Goal: Task Accomplishment & Management: Manage account settings

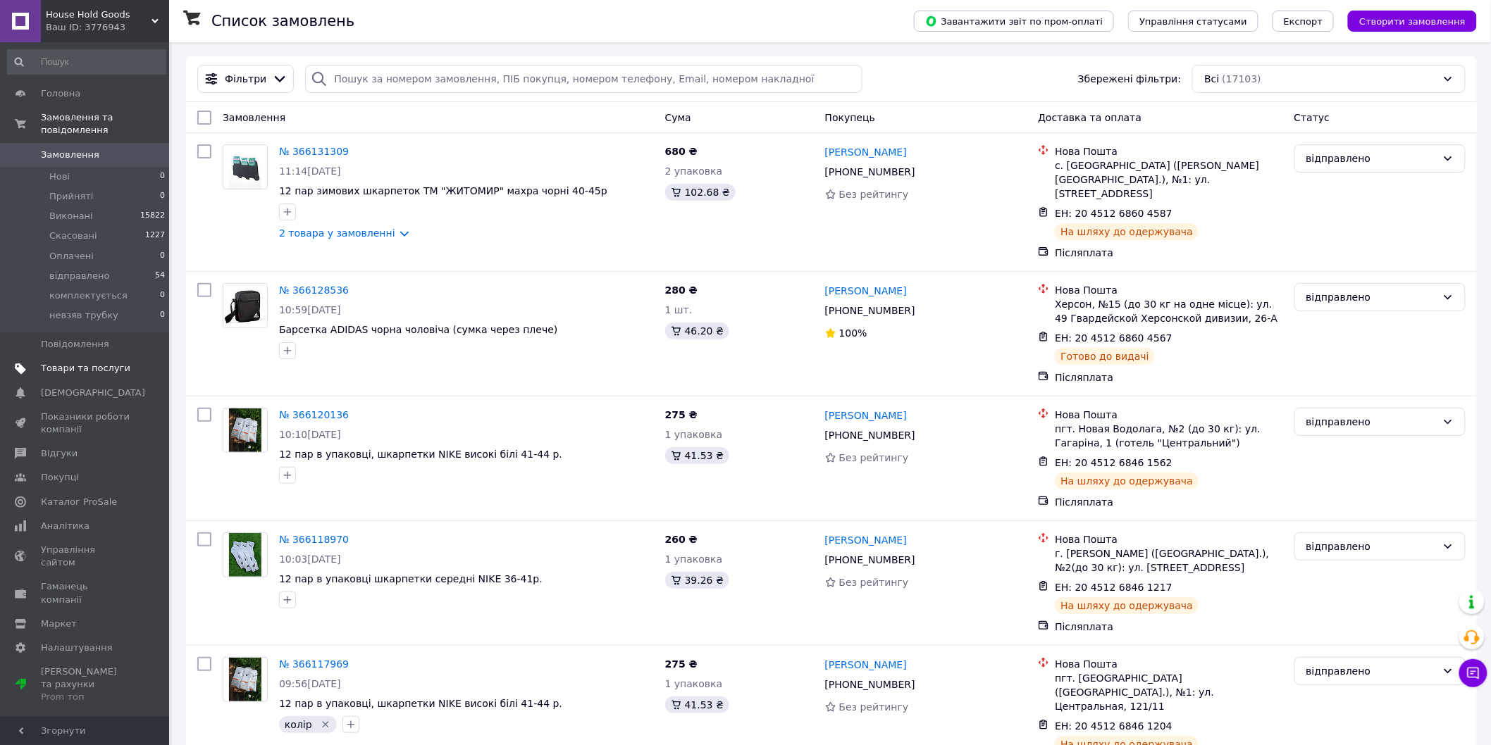
click at [97, 362] on span "Товари та послуги" at bounding box center [85, 368] width 89 height 13
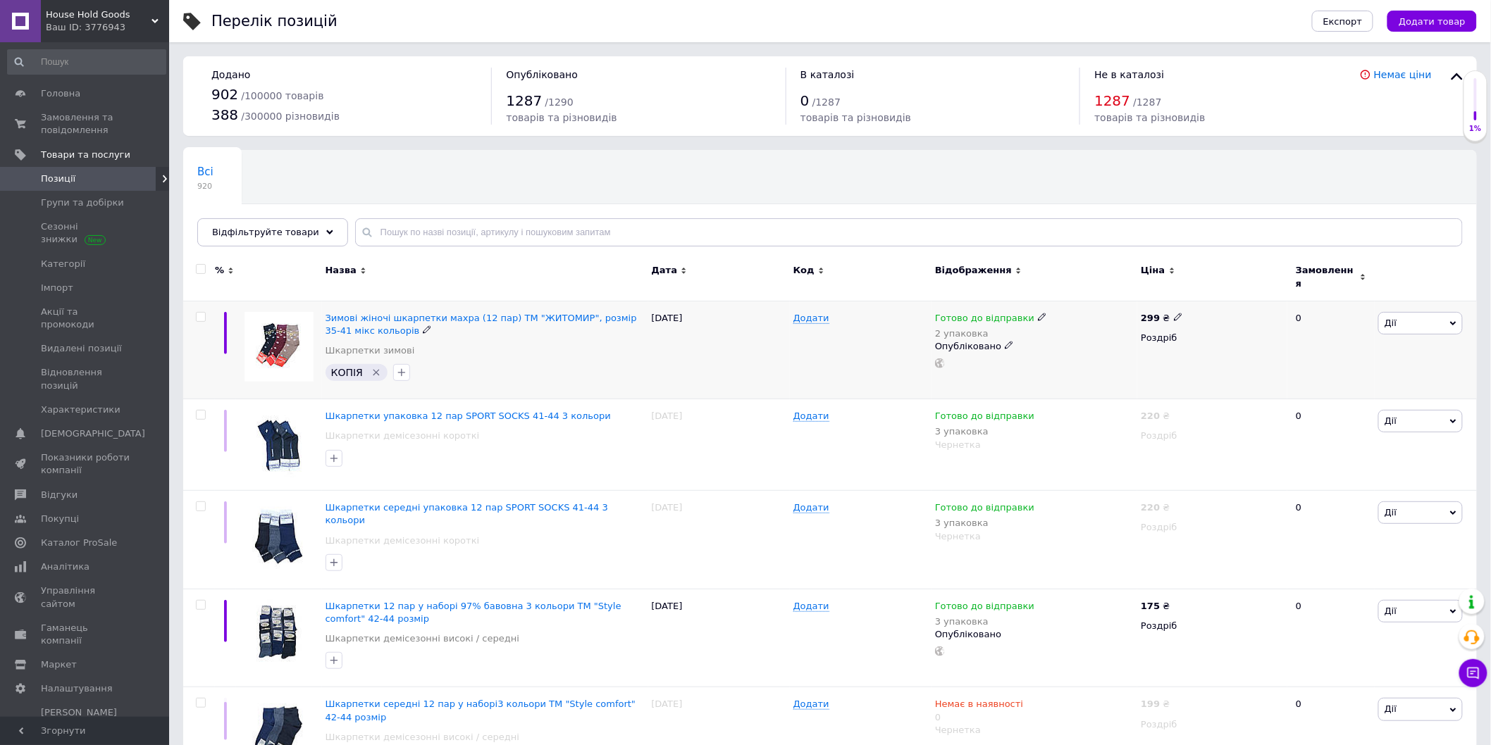
click at [371, 367] on icon "Видалити мітку" at bounding box center [376, 372] width 11 height 11
click at [1424, 315] on span "Дії" at bounding box center [1420, 322] width 85 height 23
click at [1348, 380] on li "Копіювати" at bounding box center [1368, 390] width 187 height 20
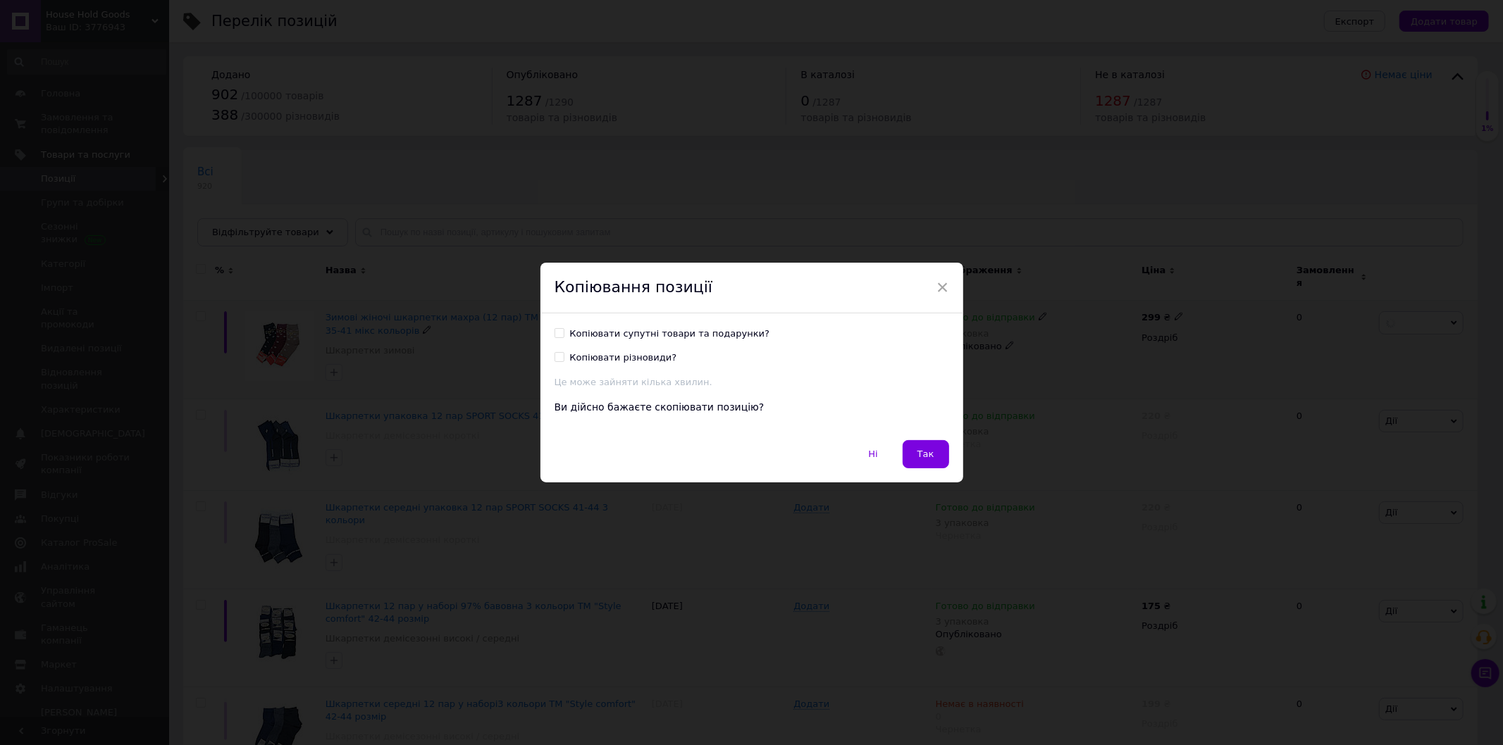
drag, startPoint x: 685, startPoint y: 330, endPoint x: 595, endPoint y: 352, distance: 92.3
click at [684, 330] on div "Копіювати супутні товари та подарунки?" at bounding box center [670, 334] width 200 height 13
click at [564, 330] on input "Копіювати супутні товари та подарунки?" at bounding box center [558, 332] width 9 height 9
checkbox input "true"
click at [587, 357] on div "Копіювати різновиди?" at bounding box center [623, 358] width 107 height 13
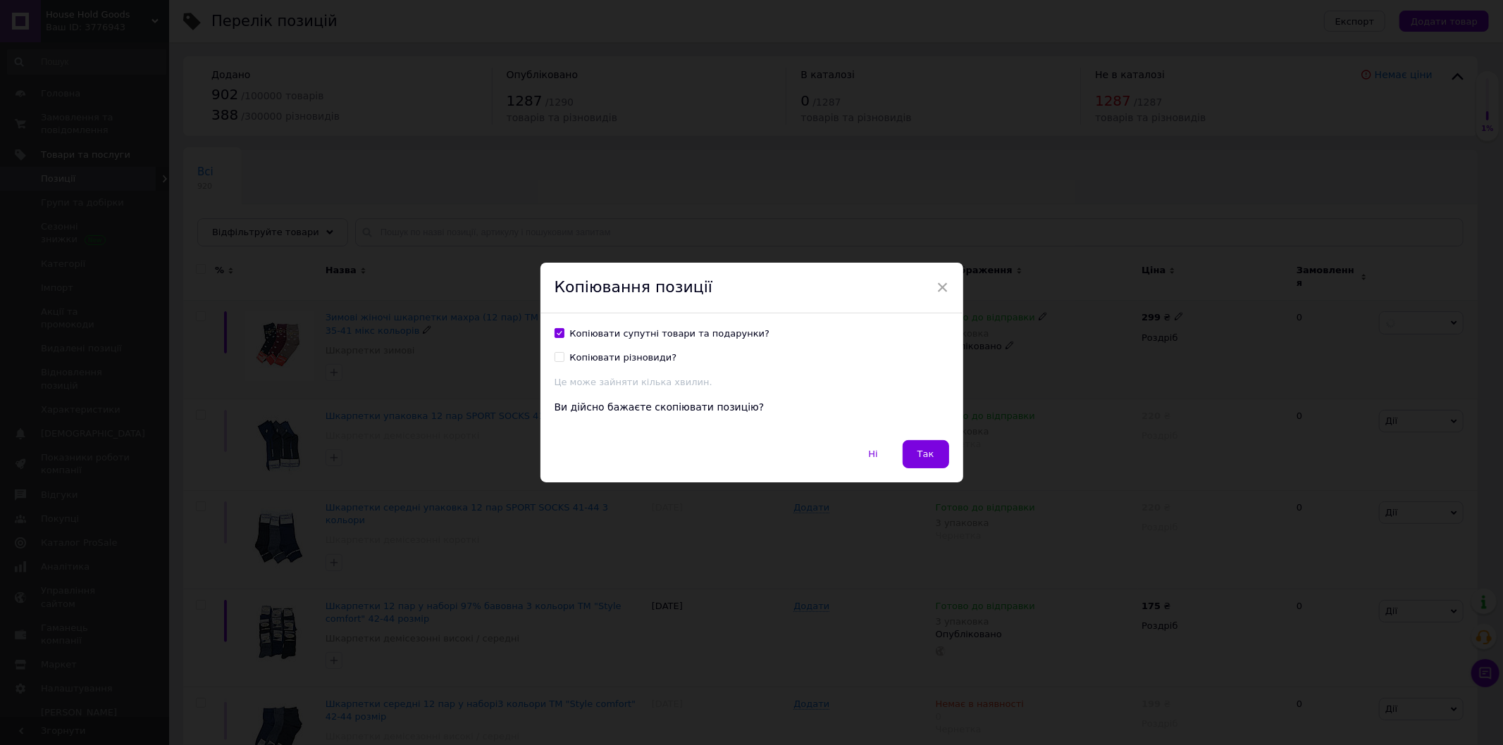
click at [564, 357] on input "Копіювати різновиди?" at bounding box center [558, 356] width 9 height 9
checkbox input "true"
click at [924, 454] on span "Так" at bounding box center [925, 454] width 17 height 11
